Goal: Obtain resource: Obtain resource

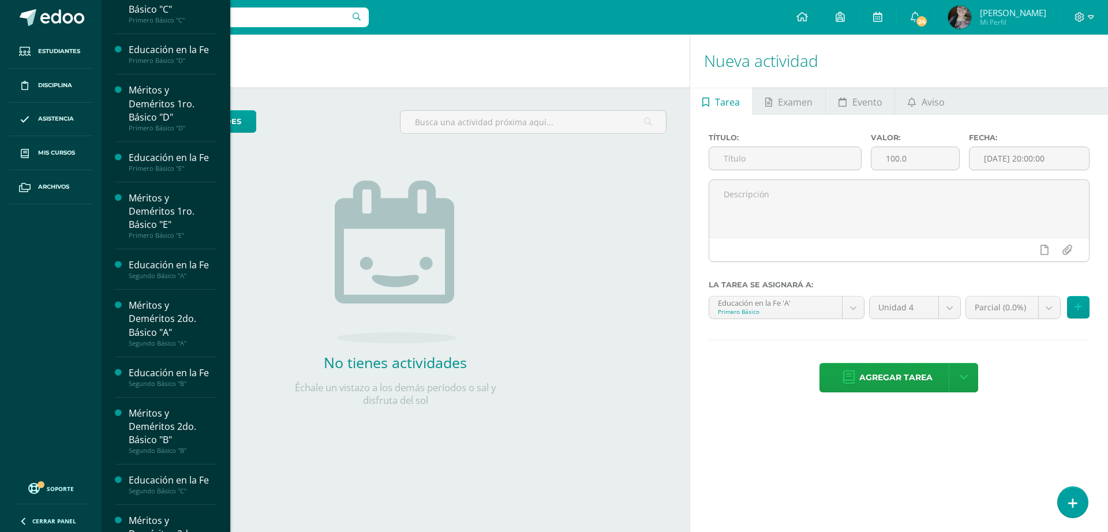
scroll to position [329, 0]
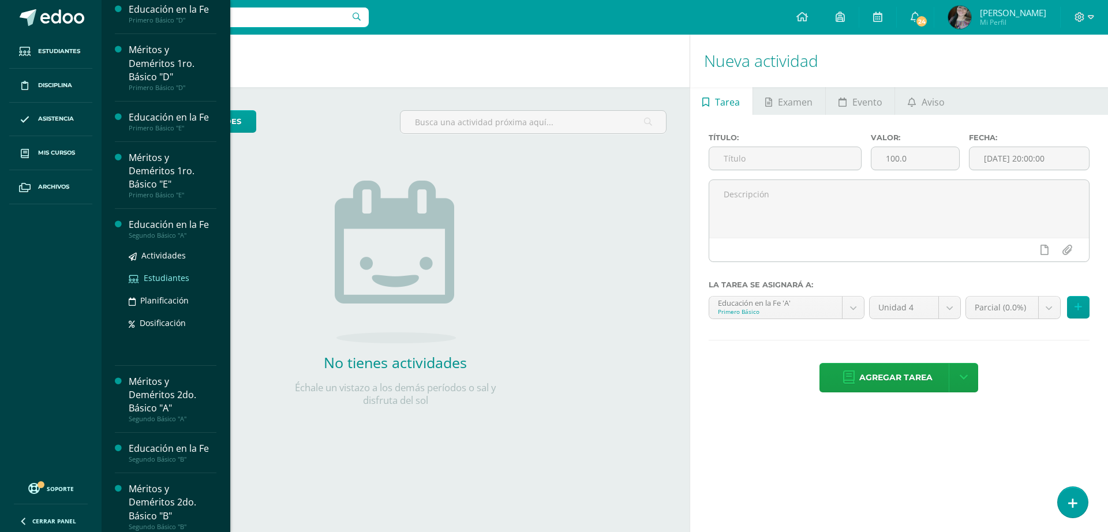
click at [178, 272] on span "Estudiantes" at bounding box center [167, 277] width 46 height 11
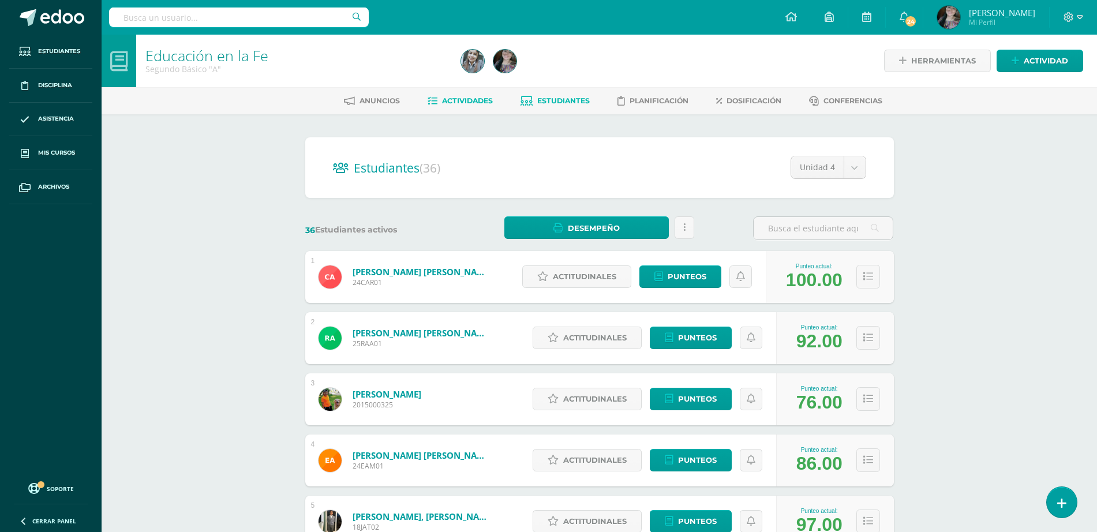
click at [455, 99] on span "Actividades" at bounding box center [467, 100] width 51 height 9
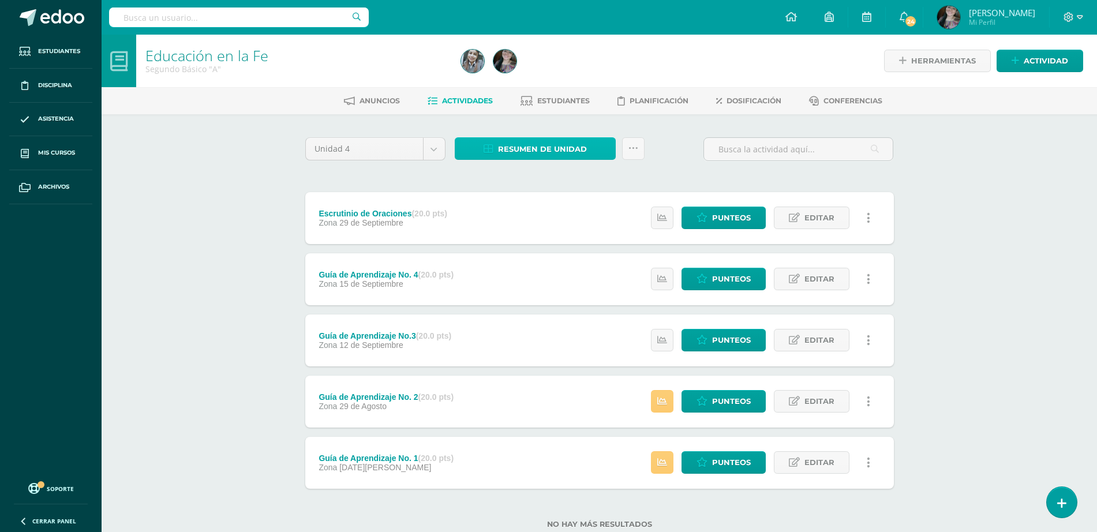
click at [583, 147] on span "Resumen de unidad" at bounding box center [542, 148] width 89 height 21
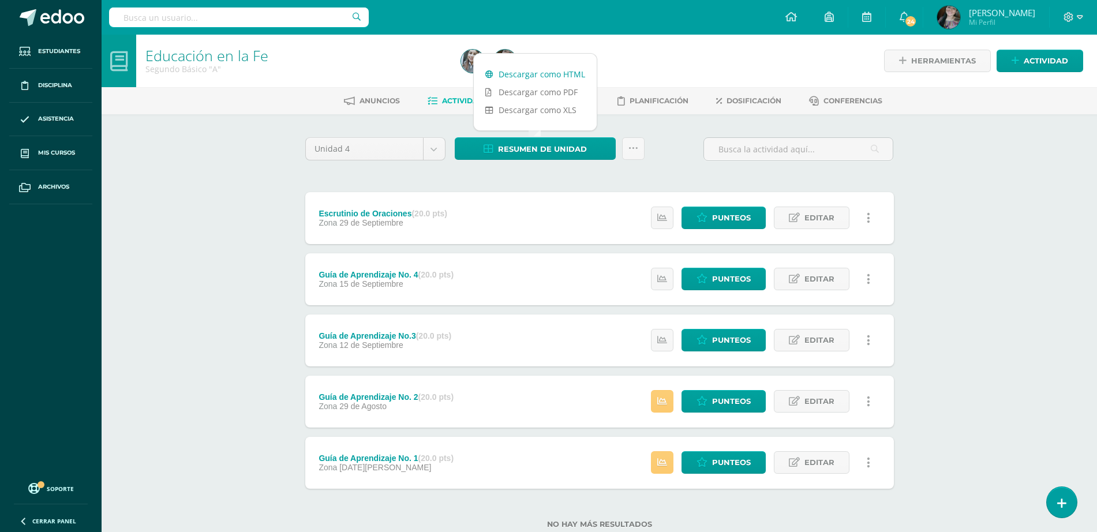
click at [558, 74] on link "Descargar como HTML" at bounding box center [535, 74] width 123 height 18
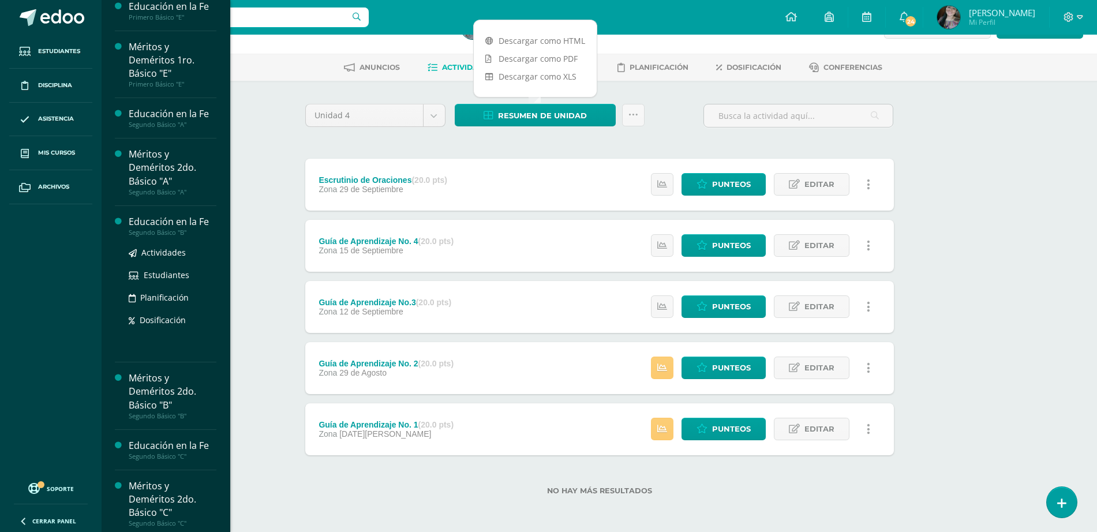
scroll to position [445, 0]
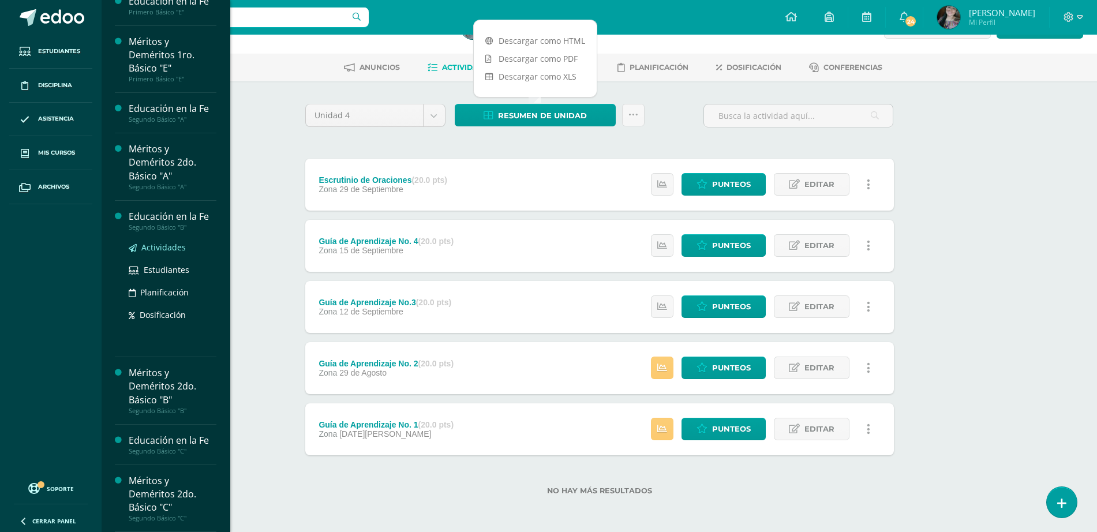
click at [170, 248] on span "Actividades" at bounding box center [163, 247] width 44 height 11
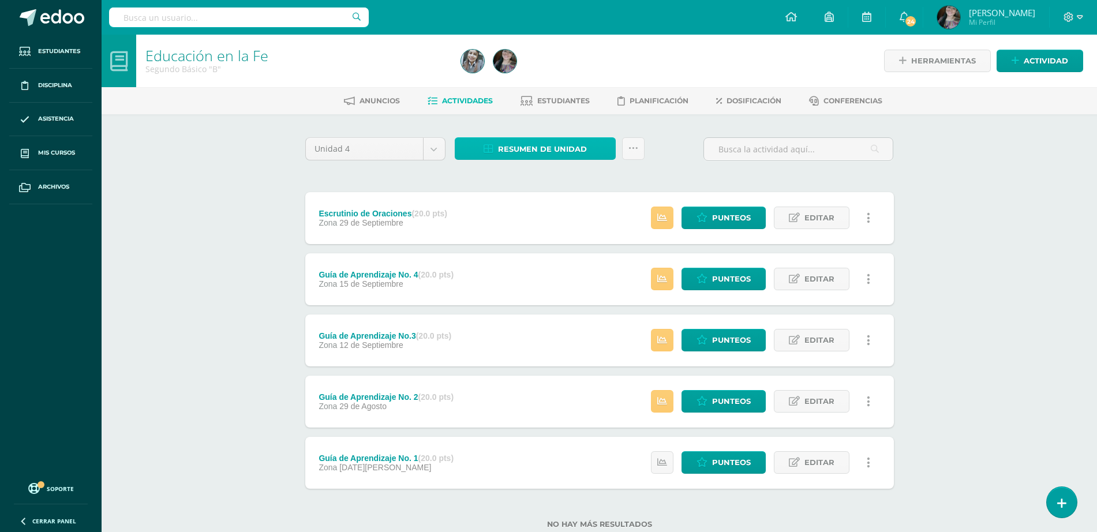
click at [523, 145] on span "Resumen de unidad" at bounding box center [542, 148] width 89 height 21
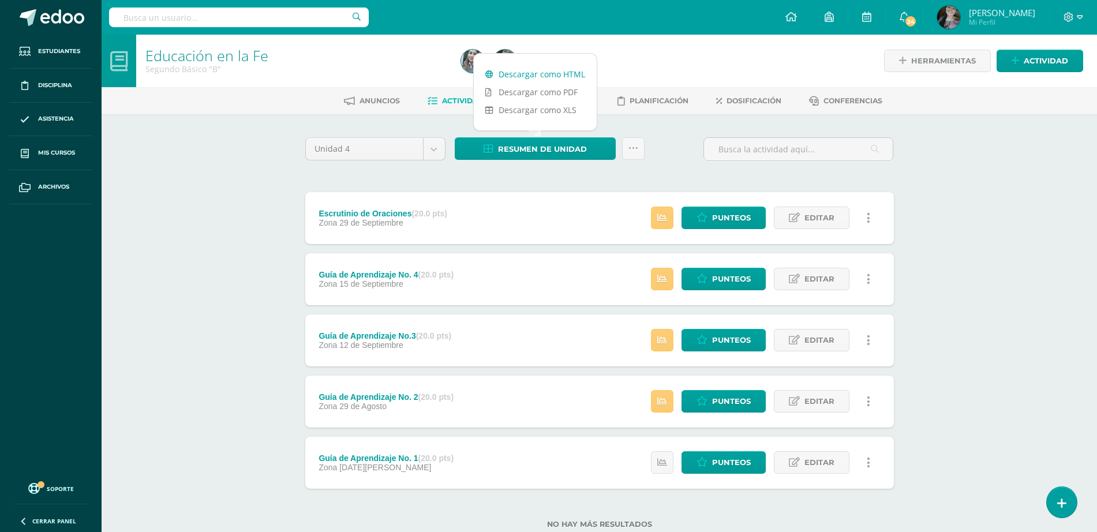
click at [550, 72] on link "Descargar como HTML" at bounding box center [535, 74] width 123 height 18
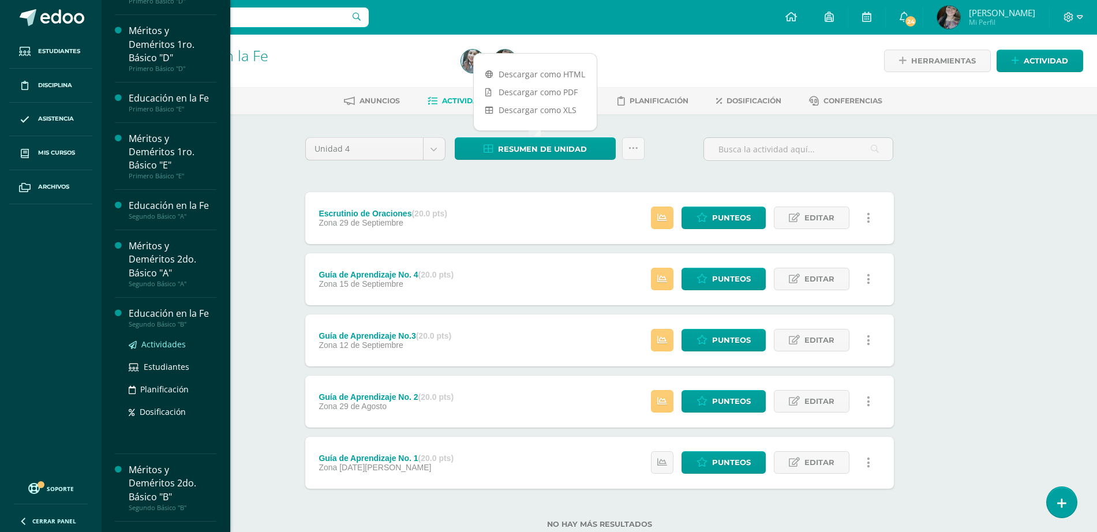
scroll to position [328, 0]
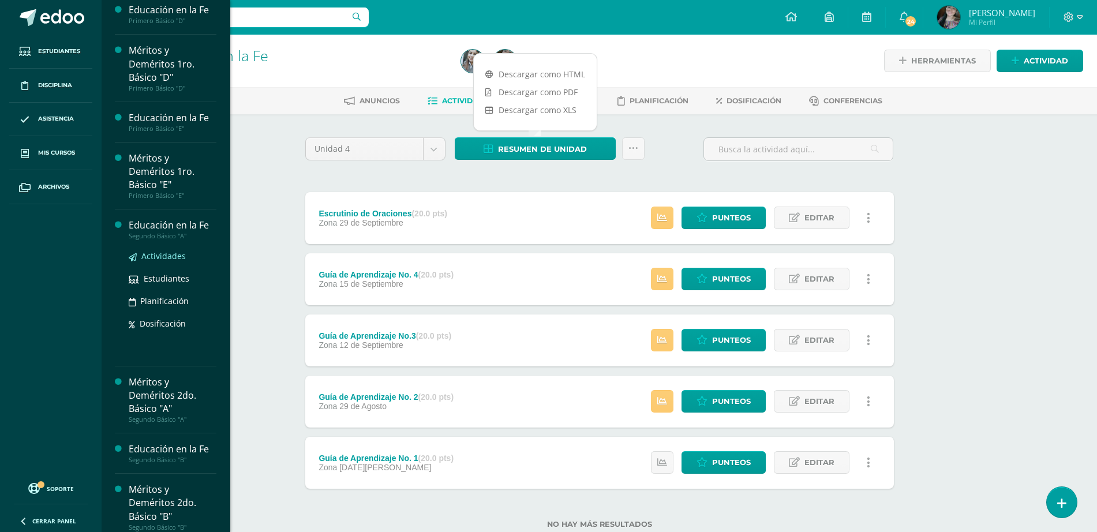
click at [170, 250] on span "Actividades" at bounding box center [163, 255] width 44 height 11
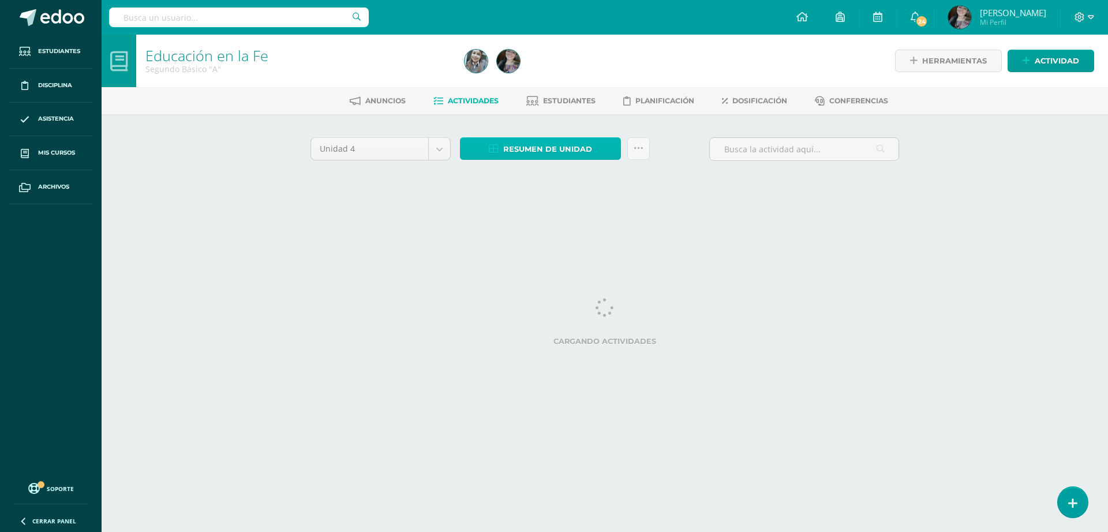
click at [554, 154] on span "Resumen de unidad" at bounding box center [547, 148] width 89 height 21
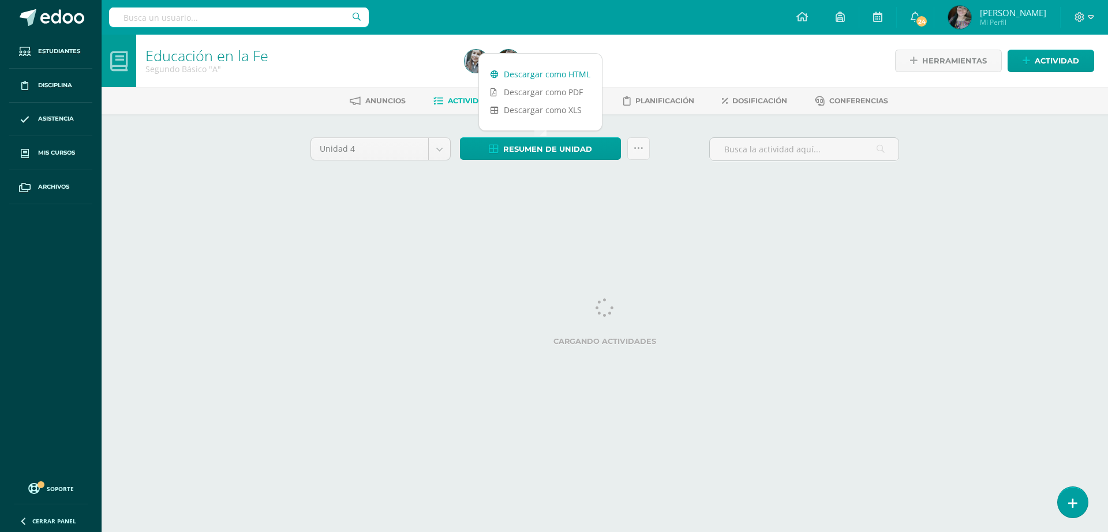
click at [563, 78] on div at bounding box center [622, 61] width 324 height 53
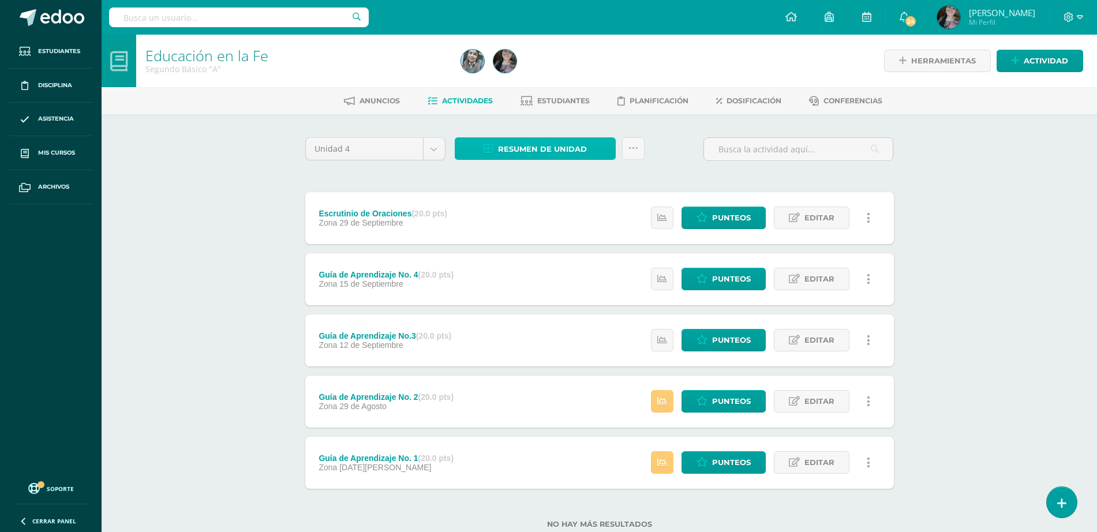
click at [555, 145] on span "Resumen de unidad" at bounding box center [542, 148] width 89 height 21
click at [796, 175] on div "Unidad 4 Unidad 1 Unidad 2 Unidad 3 Unidad 4 Resumen de unidad Subir actividade…" at bounding box center [600, 339] width 598 height 405
click at [575, 151] on span "Resumen de unidad" at bounding box center [542, 148] width 89 height 21
click at [555, 170] on div "Resumen de unidad Subir actividades en masa Enviar punteos a revision Historial…" at bounding box center [549, 153] width 199 height 33
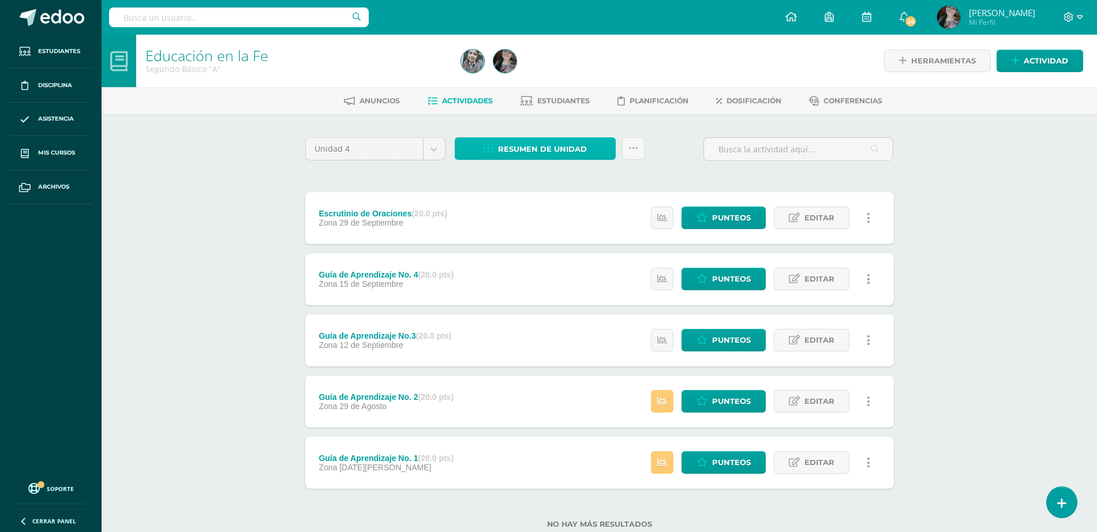
click at [564, 151] on span "Resumen de unidad" at bounding box center [542, 148] width 89 height 21
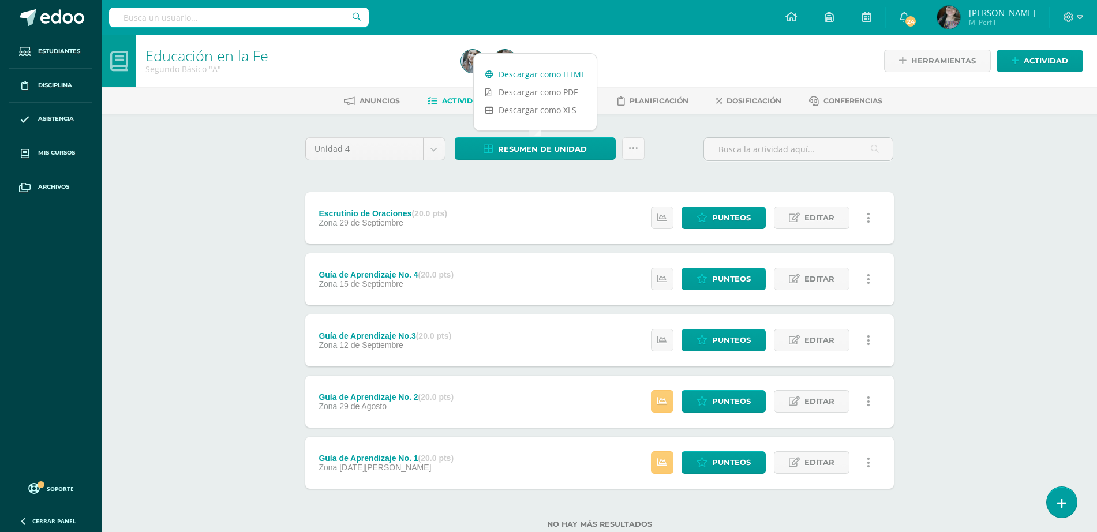
click at [589, 78] on link "Descargar como HTML" at bounding box center [535, 74] width 123 height 18
